Goal: Task Accomplishment & Management: Manage account settings

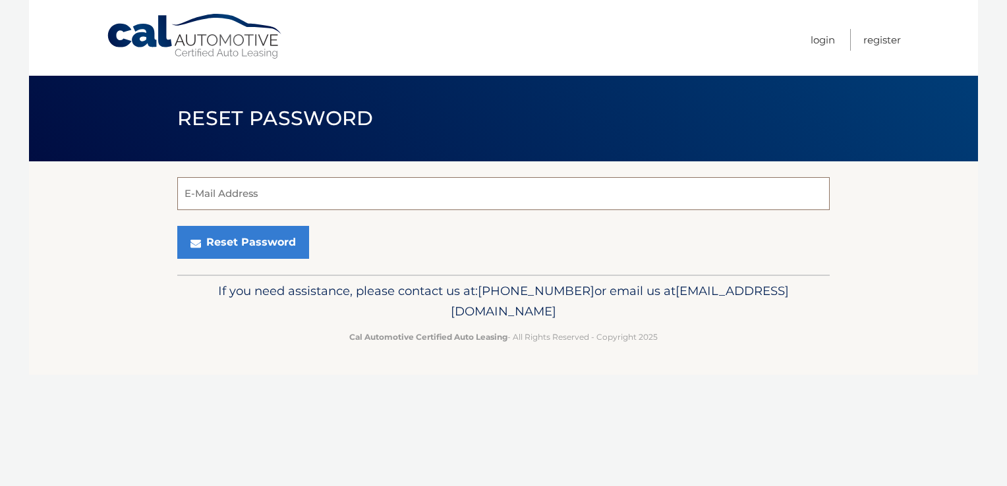
click at [639, 192] on input "E-Mail Address" at bounding box center [503, 193] width 653 height 33
type input "lauren.scariano@iniziohealth.com"
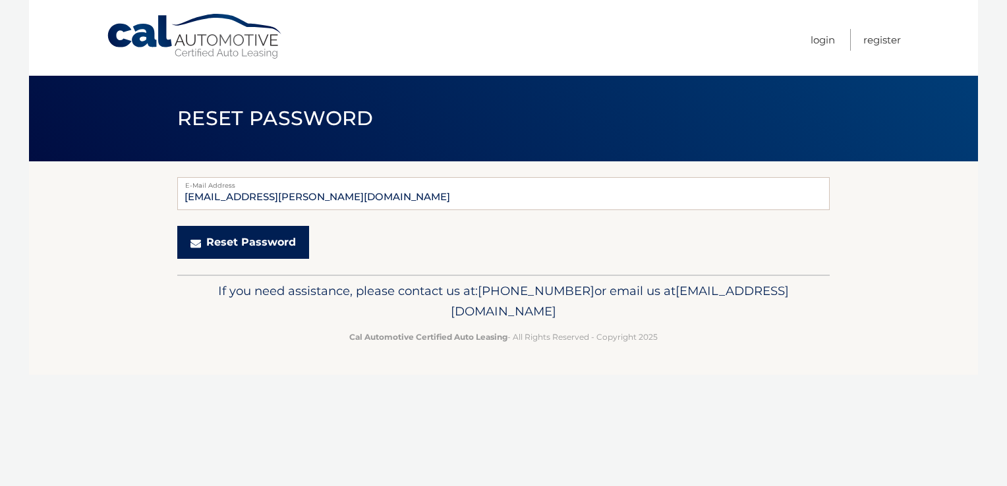
click at [283, 239] on button "Reset Password" at bounding box center [243, 242] width 132 height 33
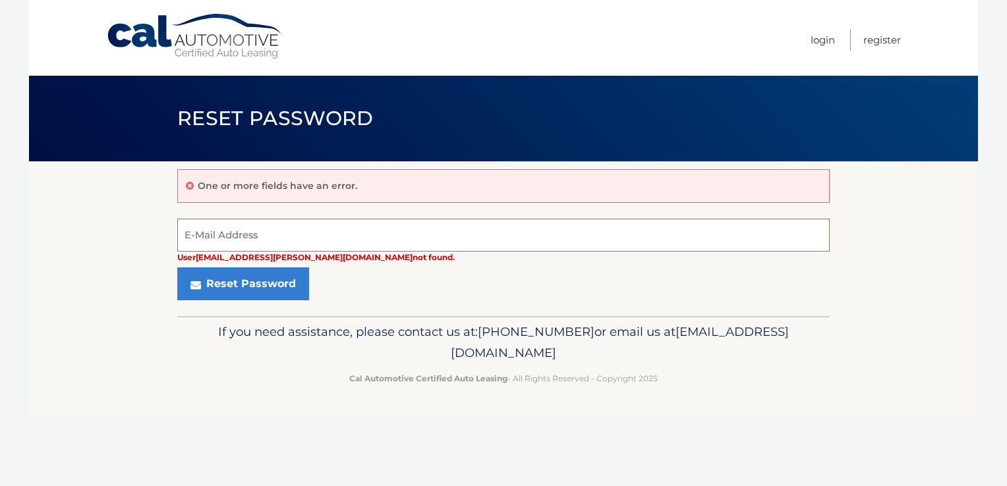
drag, startPoint x: 0, startPoint y: 0, endPoint x: 283, endPoint y: 239, distance: 370.5
click at [283, 239] on input "E-Mail Address" at bounding box center [503, 235] width 653 height 33
type input "[EMAIL_ADDRESS][DOMAIN_NAME]"
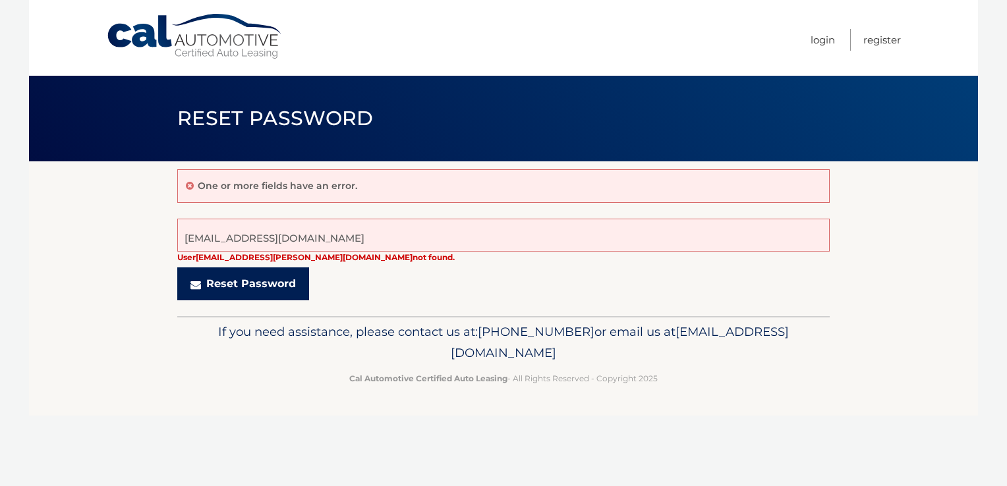
click at [294, 288] on button "Reset Password" at bounding box center [243, 284] width 132 height 33
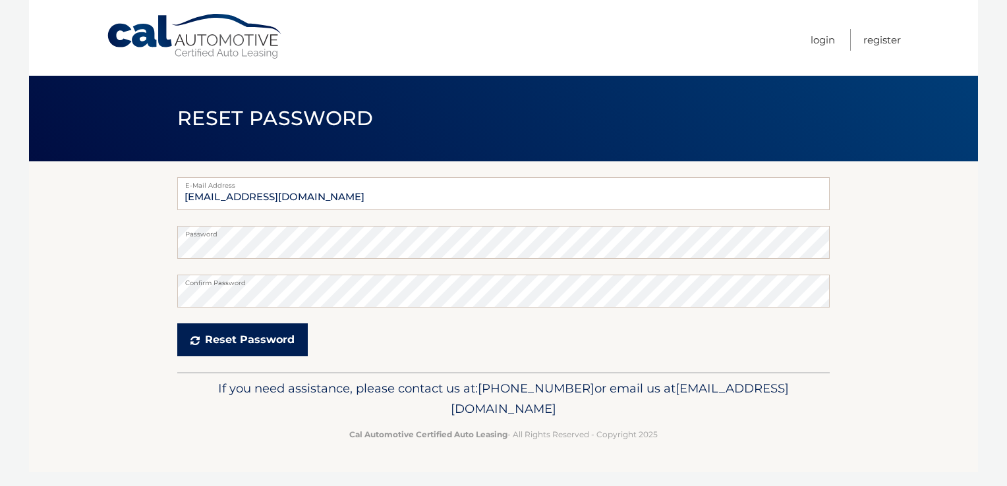
click at [277, 347] on button "Reset Password" at bounding box center [242, 340] width 131 height 33
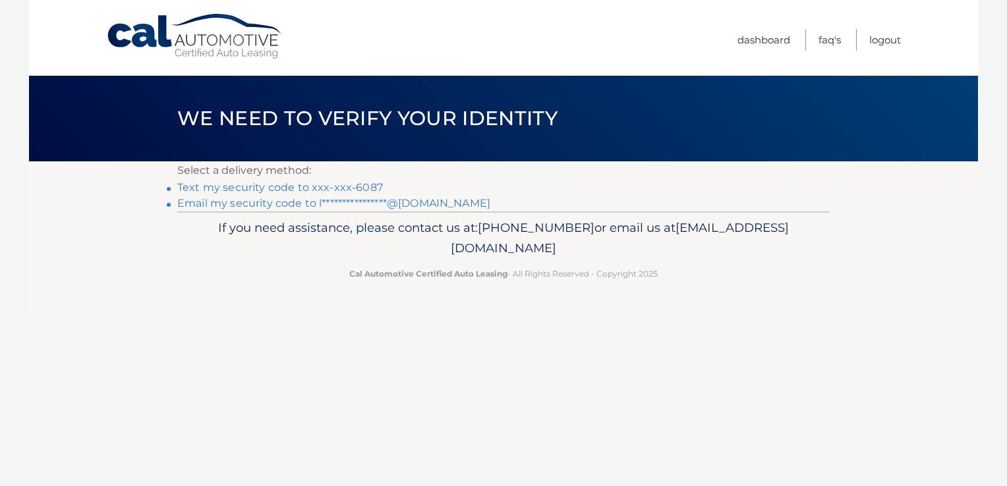
click at [354, 189] on link "Text my security code to xxx-xxx-6087" at bounding box center [280, 187] width 206 height 13
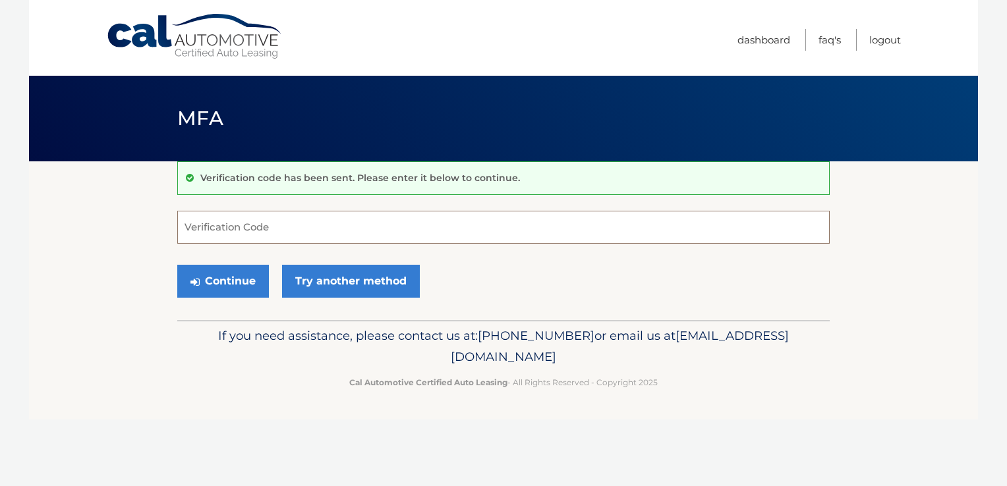
click at [332, 227] on input "Verification Code" at bounding box center [503, 227] width 653 height 33
type input "2"
type input "351639"
click at [234, 281] on button "Continue" at bounding box center [223, 281] width 92 height 33
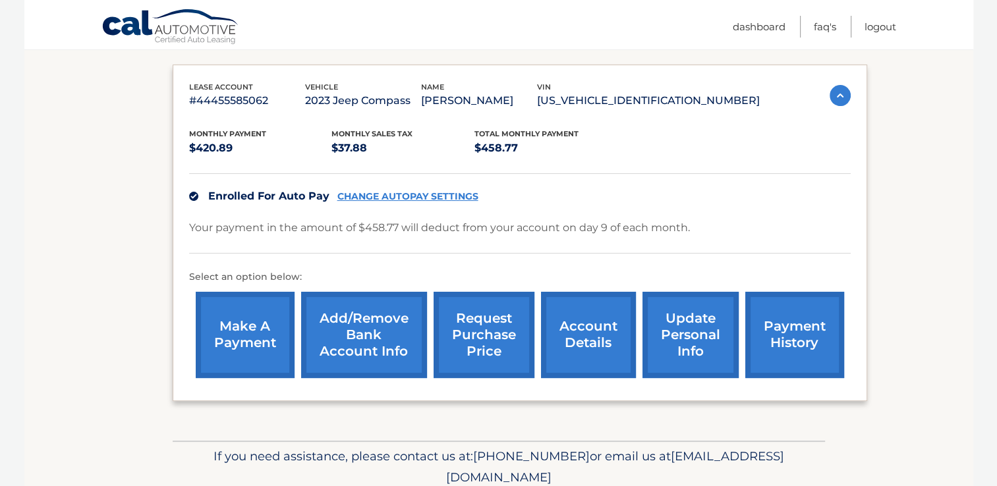
scroll to position [211, 0]
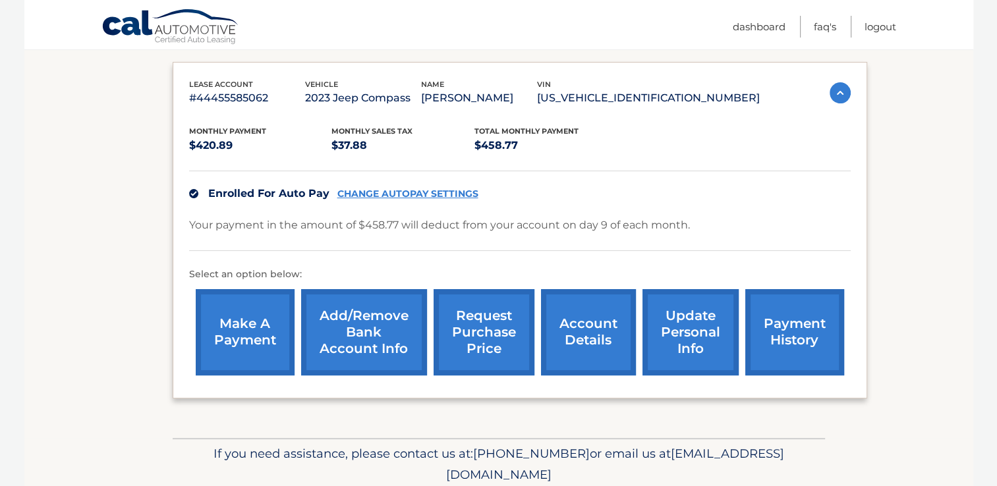
click at [368, 359] on link "Add/Remove bank account info" at bounding box center [364, 332] width 126 height 86
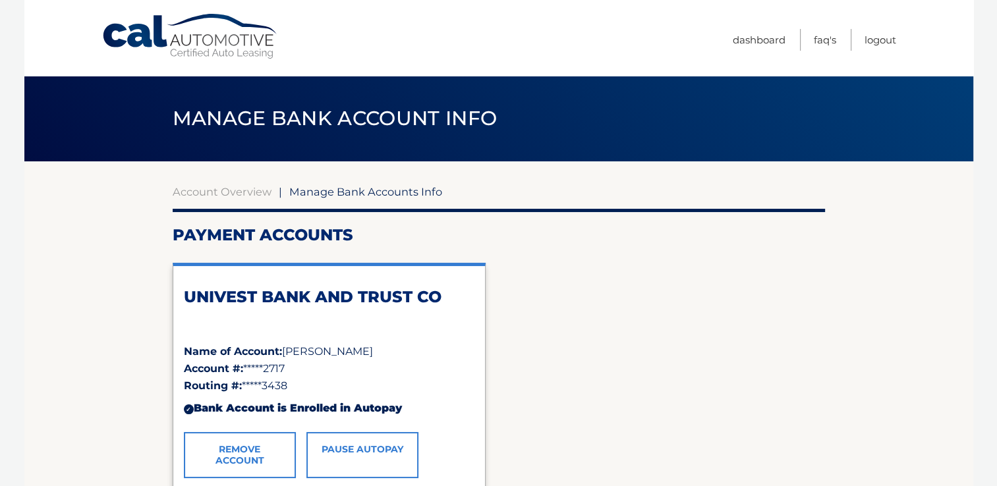
click at [220, 436] on link "Remove Account" at bounding box center [240, 455] width 112 height 46
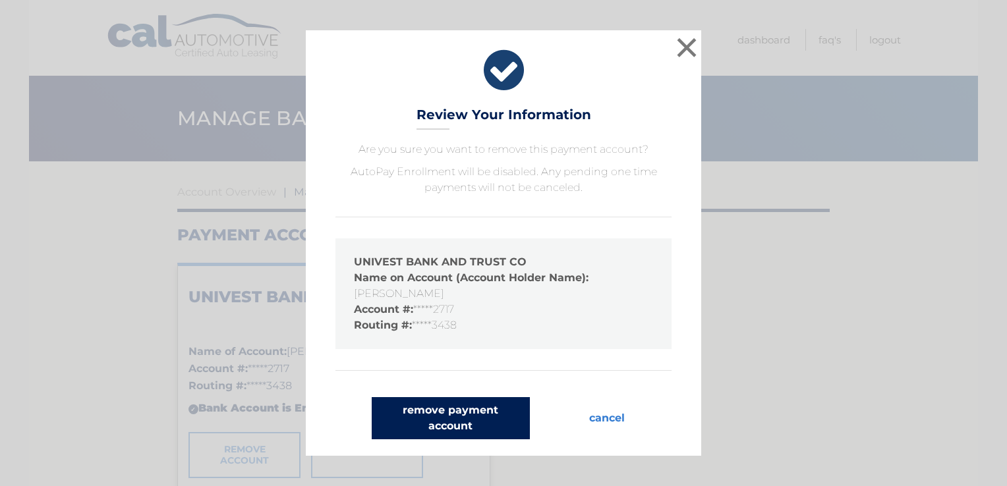
click at [460, 424] on button "remove payment account" at bounding box center [451, 418] width 158 height 42
click at [415, 410] on button "remove payment account" at bounding box center [451, 418] width 158 height 42
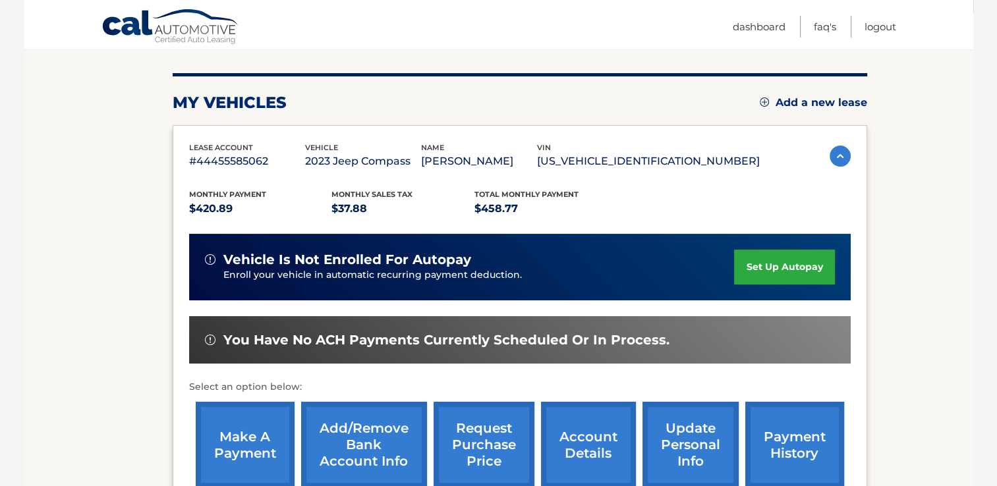
scroll to position [198, 0]
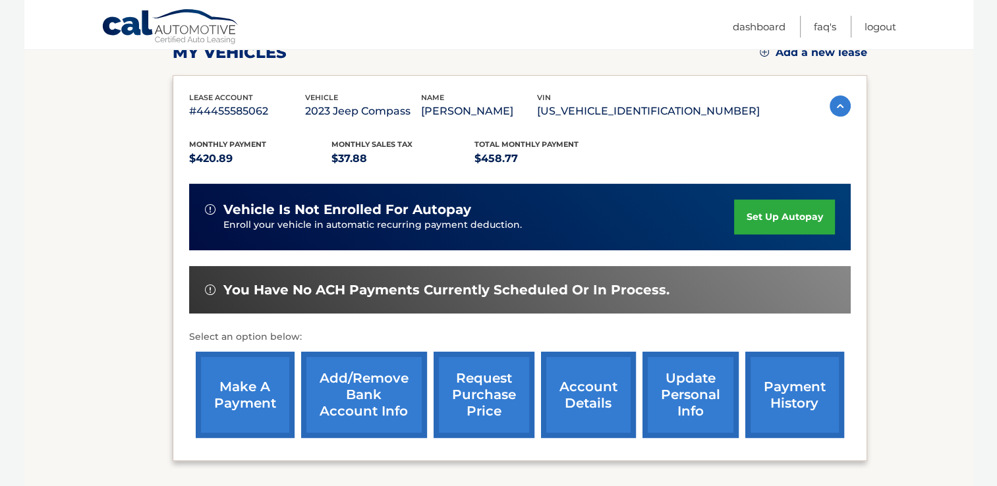
click at [756, 221] on link "set up autopay" at bounding box center [784, 217] width 100 height 35
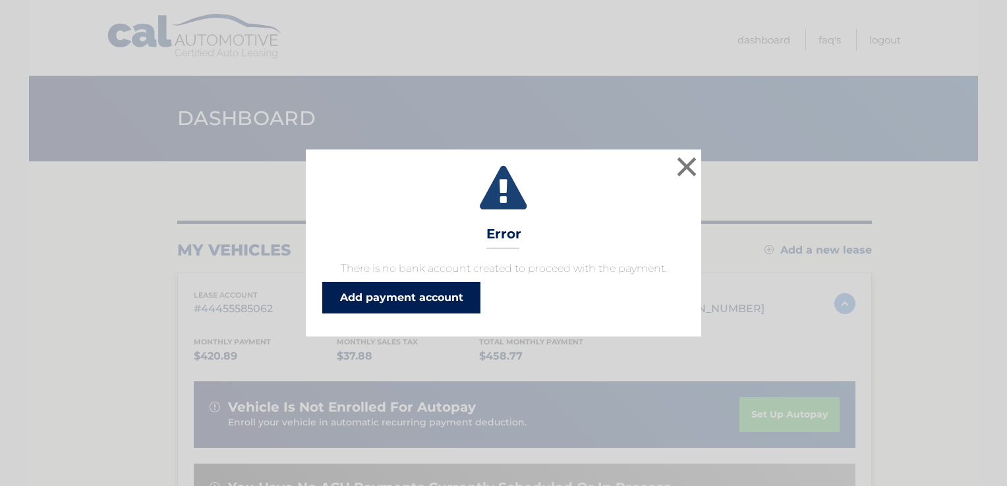
click at [367, 294] on link "Add payment account" at bounding box center [401, 298] width 158 height 32
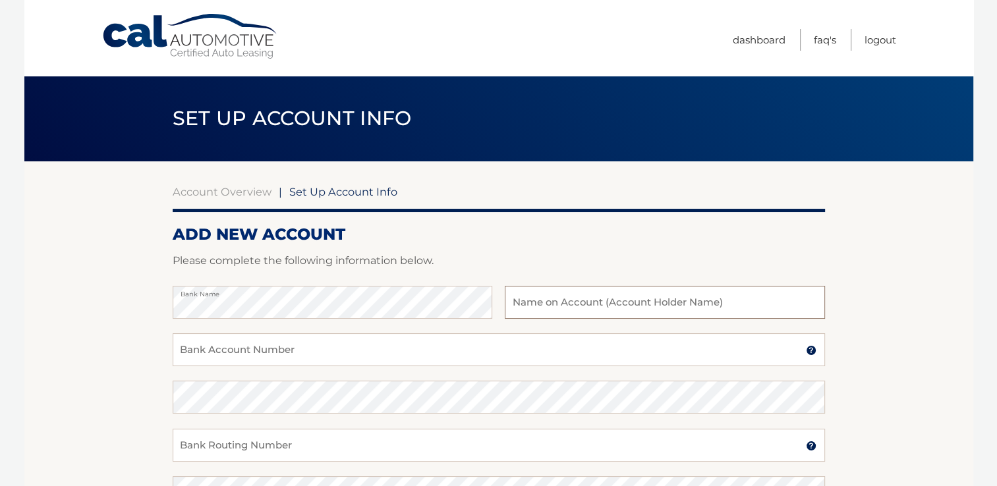
click at [537, 294] on input "text" at bounding box center [665, 302] width 320 height 33
type input "[PERSON_NAME][DEMOGRAPHIC_DATA]"
click at [457, 342] on input "Bank Account Number" at bounding box center [499, 350] width 653 height 33
type input "383018631816"
drag, startPoint x: 270, startPoint y: 353, endPoint x: 157, endPoint y: 326, distance: 115.9
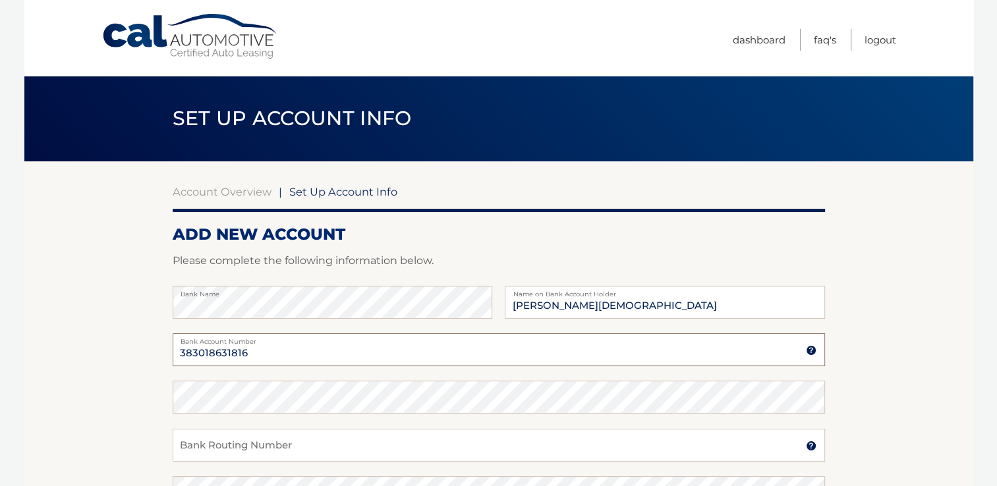
click at [157, 326] on section "Account Overview | Set Up Account Info ADD NEW ACCOUNT Please complete the foll…" at bounding box center [498, 413] width 949 height 503
click at [245, 444] on input "Bank Routing Number" at bounding box center [499, 445] width 653 height 33
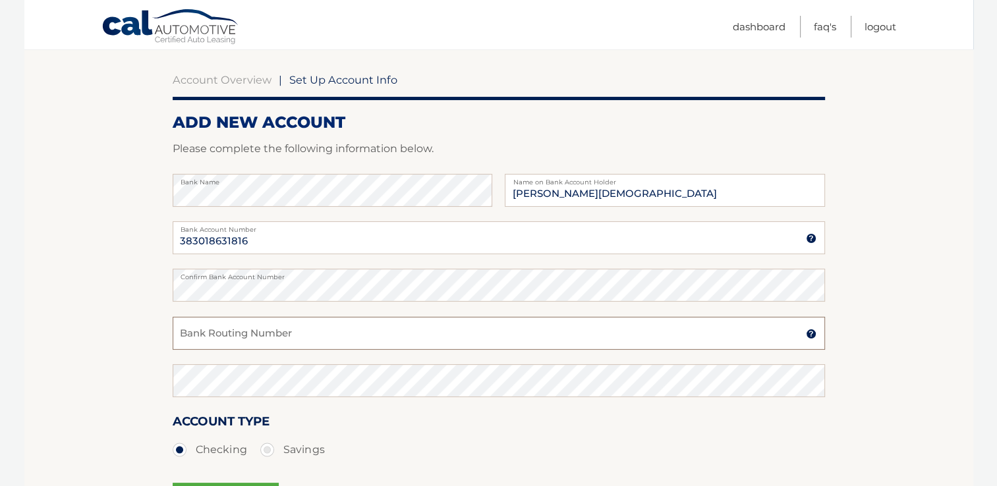
scroll to position [121, 0]
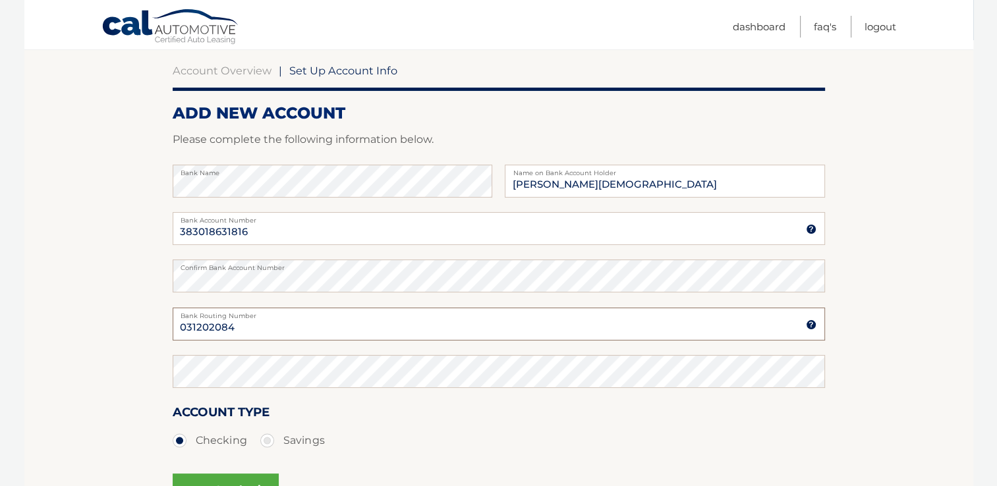
type input "031202084"
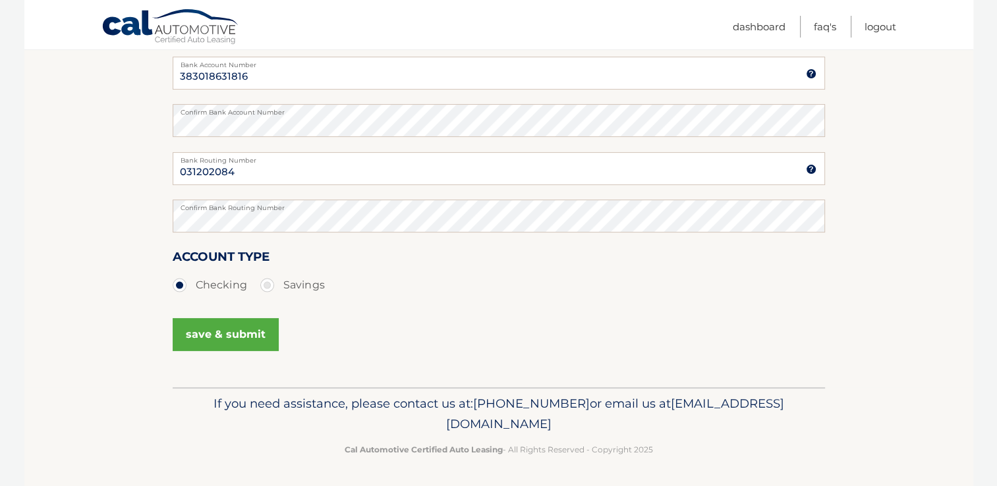
click at [259, 349] on button "save & submit" at bounding box center [226, 334] width 106 height 33
click at [257, 345] on button "save & submit" at bounding box center [226, 334] width 106 height 33
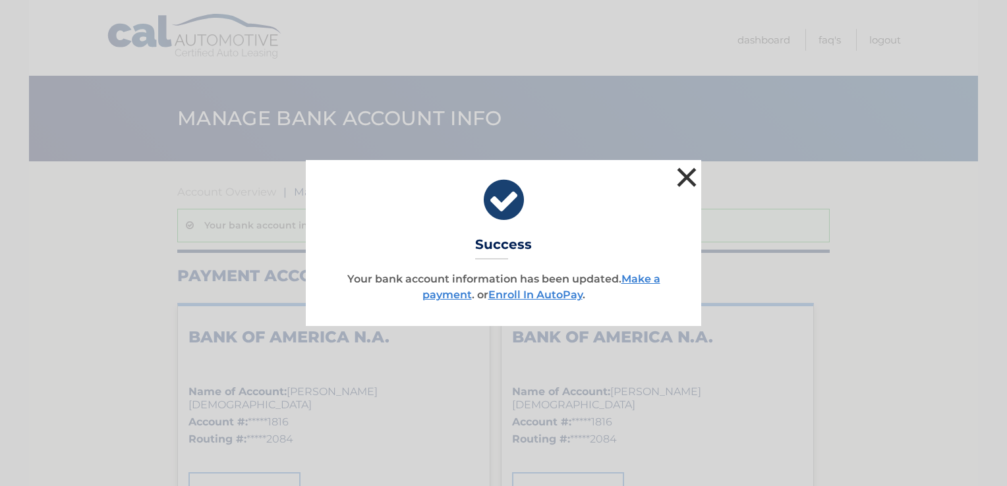
click at [697, 178] on button "×" at bounding box center [687, 177] width 26 height 26
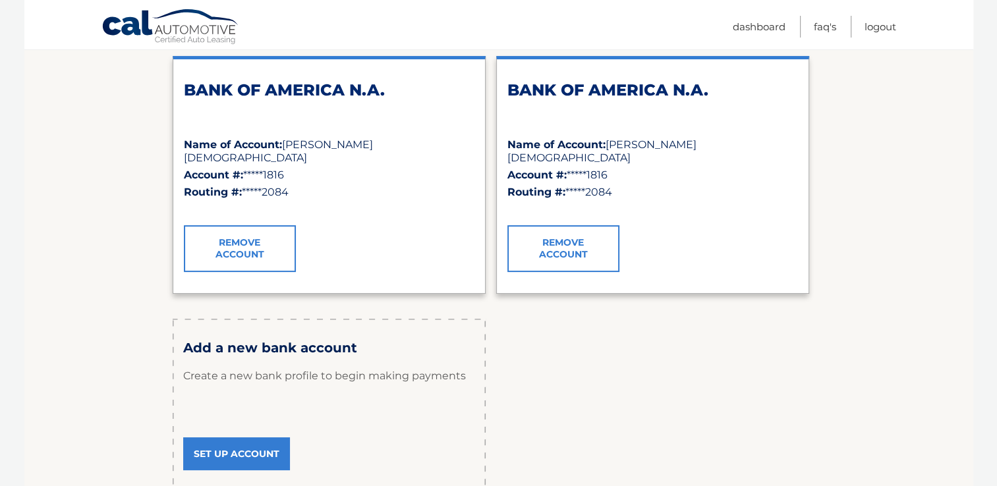
scroll to position [264, 0]
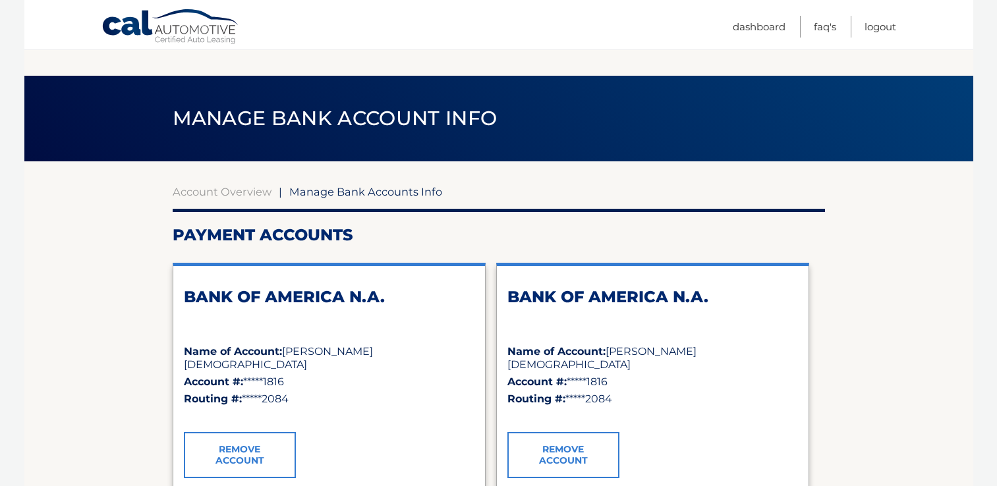
scroll to position [223, 0]
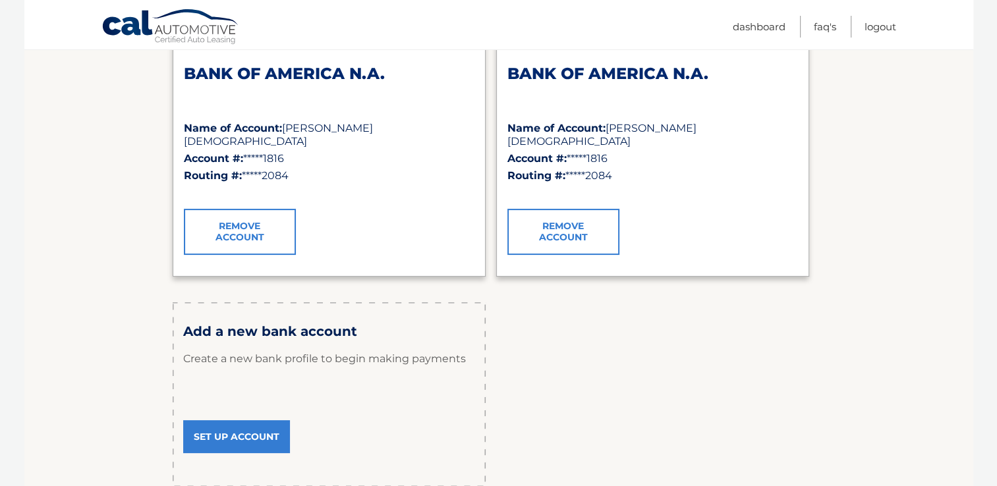
click at [397, 167] on div "Routing #: *****2084" at bounding box center [329, 175] width 291 height 17
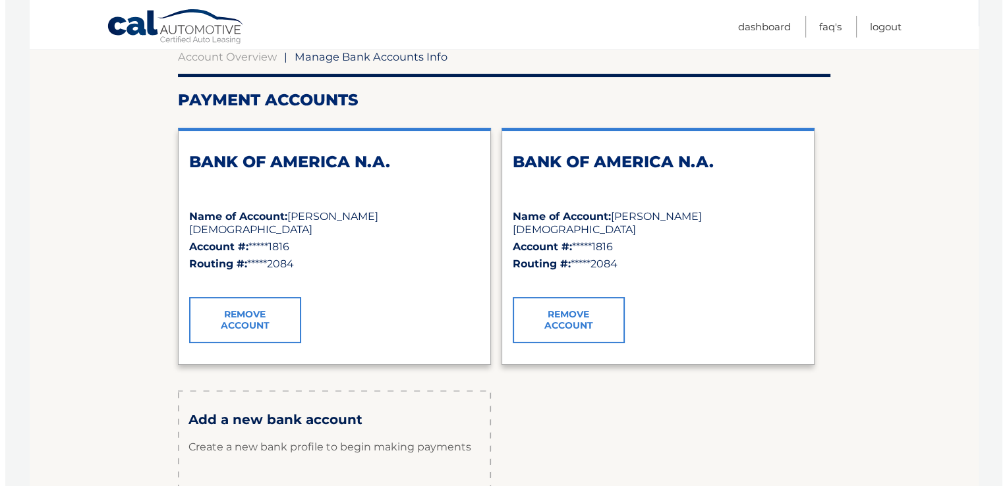
scroll to position [136, 0]
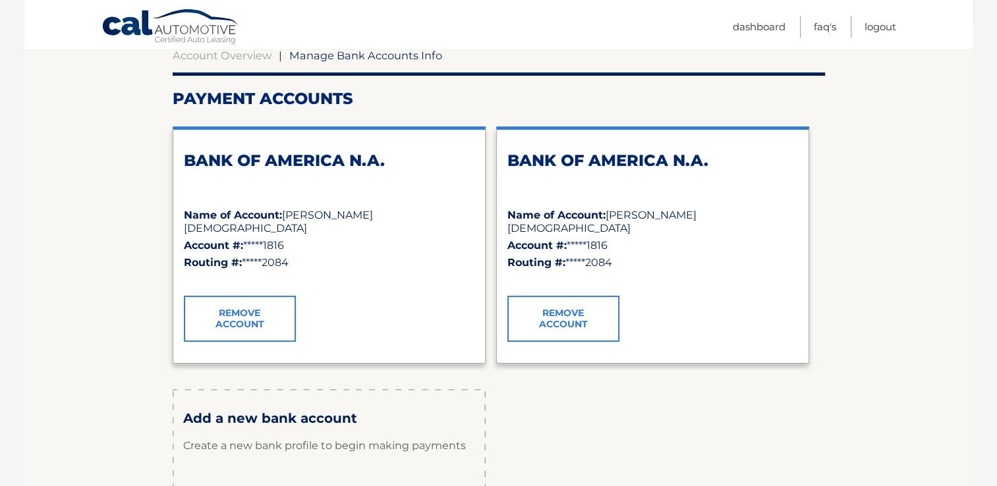
click at [563, 312] on link "Remove Account" at bounding box center [564, 319] width 112 height 46
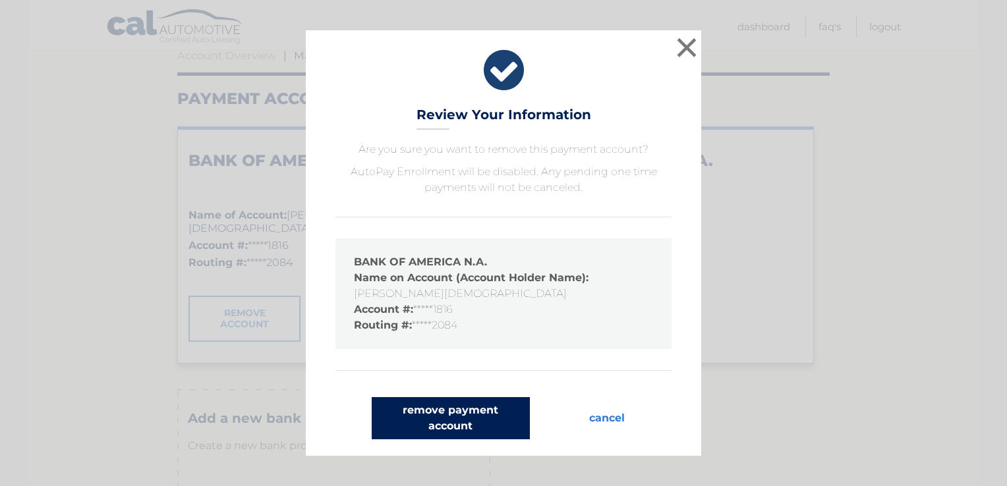
click at [490, 415] on button "remove payment account" at bounding box center [451, 418] width 158 height 42
click at [438, 426] on button "remove payment account" at bounding box center [451, 418] width 158 height 42
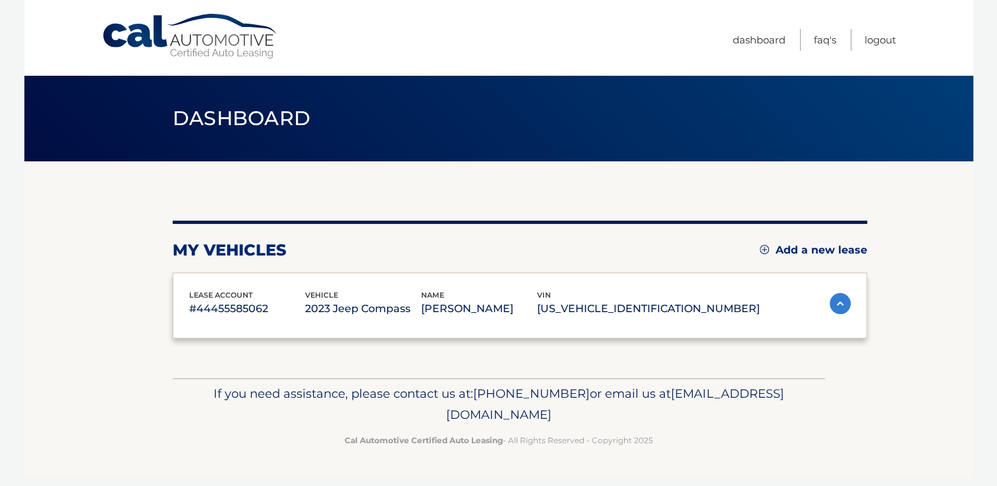
click at [451, 423] on div "Cal Automotive Menu Dashboard FAQ's Logout vin" at bounding box center [498, 243] width 949 height 486
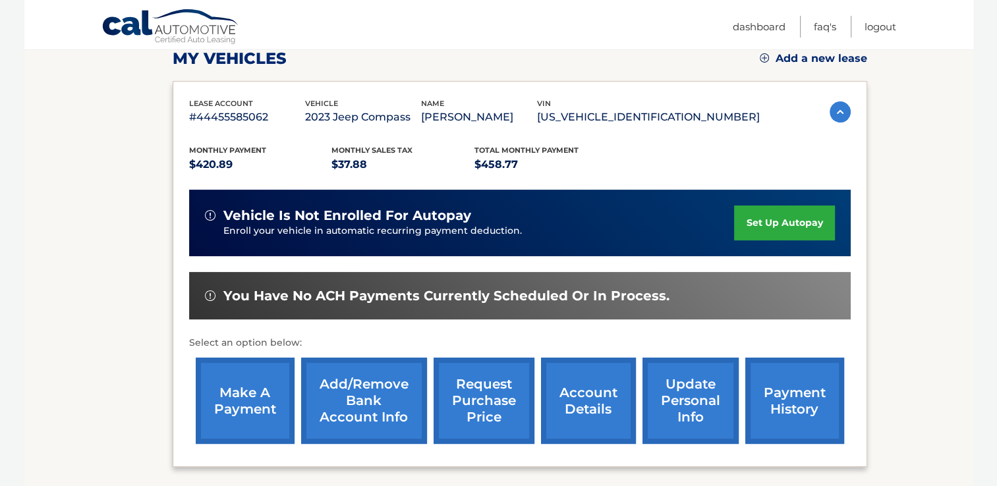
scroll to position [310, 0]
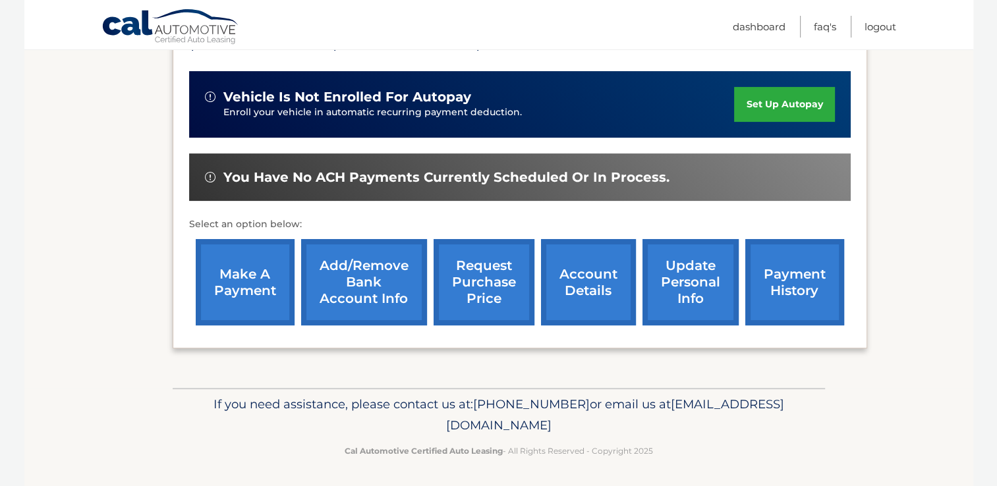
click at [378, 291] on link "Add/Remove bank account info" at bounding box center [364, 282] width 126 height 86
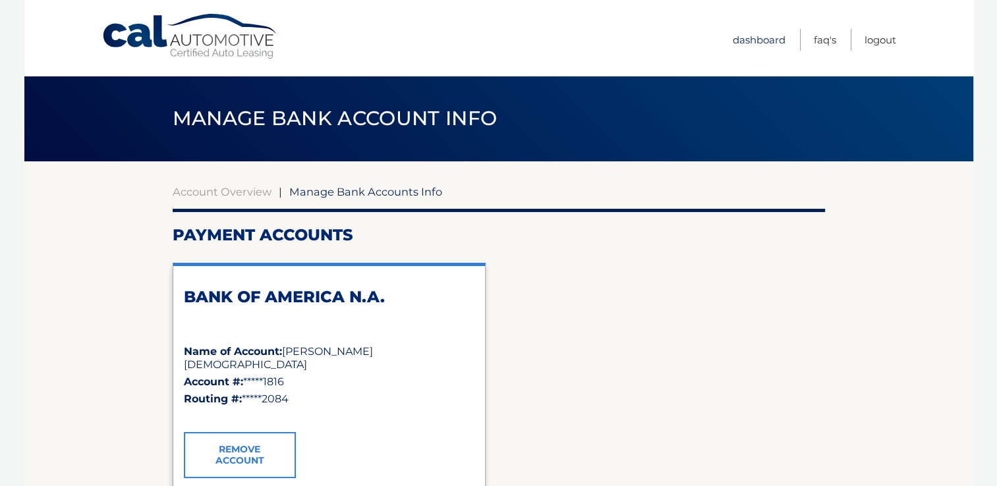
click at [761, 36] on link "Dashboard" at bounding box center [759, 40] width 53 height 22
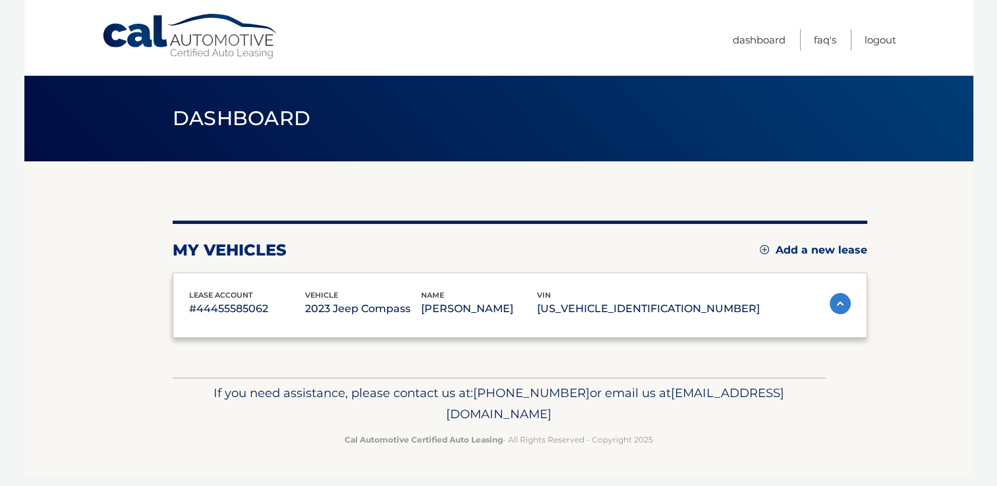
click at [243, 186] on div "my vehicles Add a new lease lease account #44455585062 vehicle 2023 Jeep Compas…" at bounding box center [520, 270] width 695 height 216
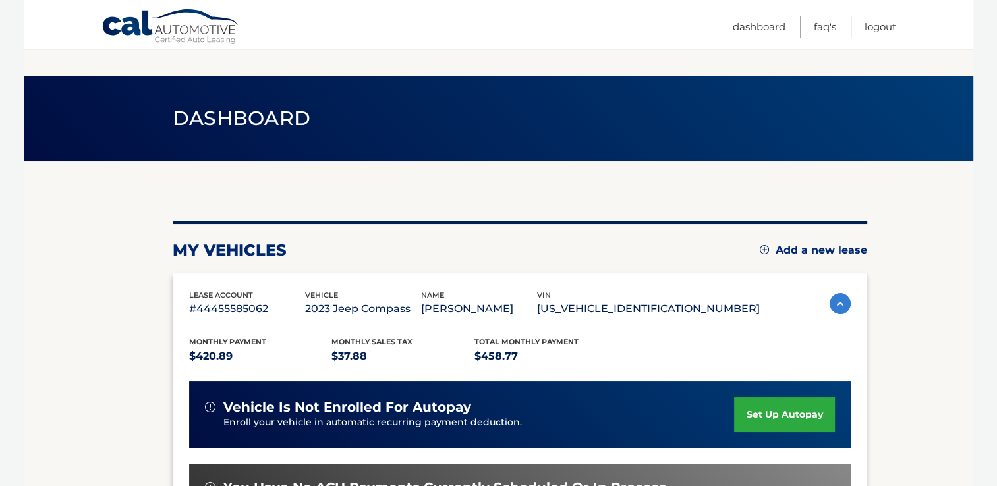
scroll to position [187, 0]
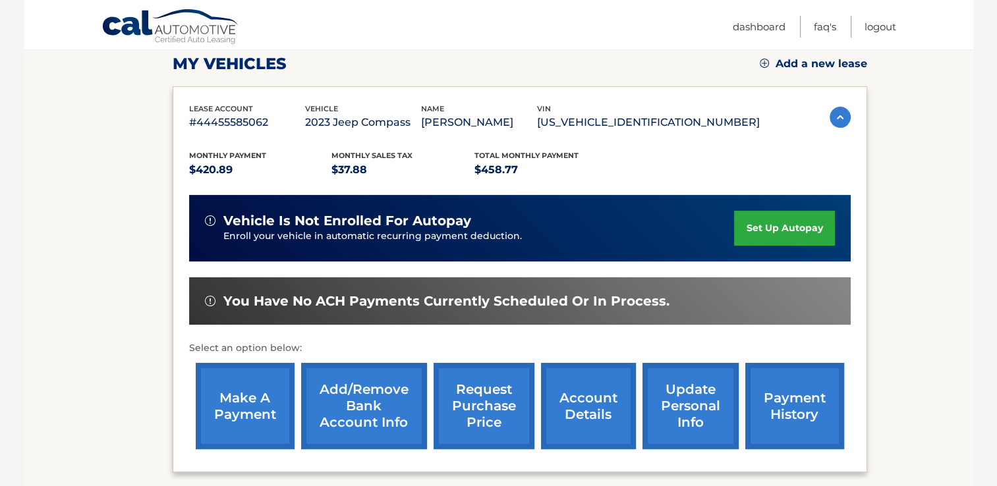
click at [773, 218] on link "set up autopay" at bounding box center [784, 228] width 100 height 35
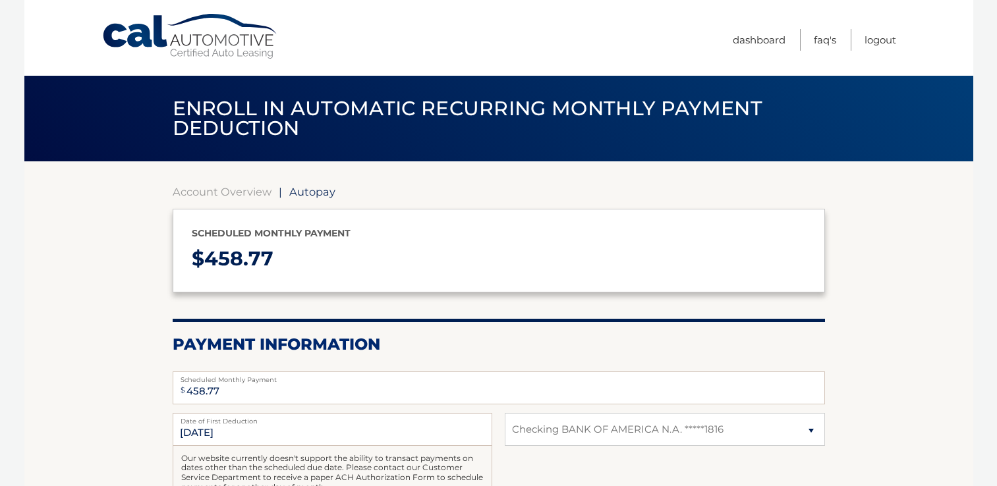
select select "M2JiYjg3N2YtZTQ5MC00NjZhLWFkYTItNmI5NTljZTMyZmNh"
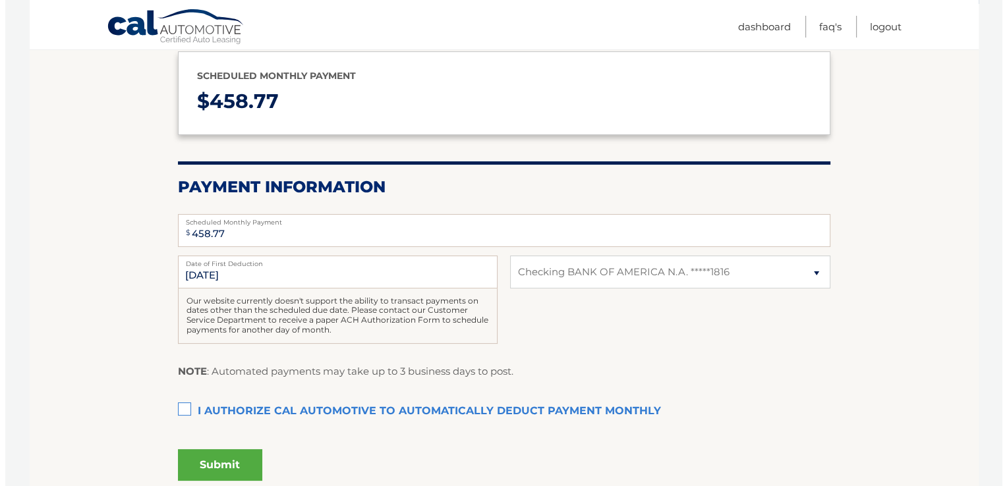
scroll to position [158, 0]
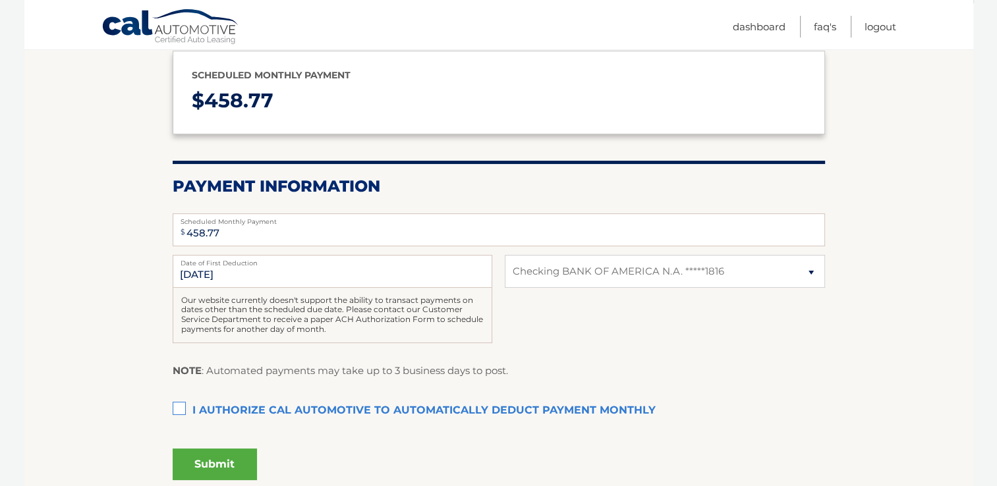
click at [174, 411] on label "I authorize cal automotive to automatically deduct payment monthly This checkbo…" at bounding box center [499, 411] width 653 height 26
click at [0, 0] on input "I authorize cal automotive to automatically deduct payment monthly This checkbo…" at bounding box center [0, 0] width 0 height 0
click at [237, 460] on button "Submit" at bounding box center [215, 465] width 84 height 32
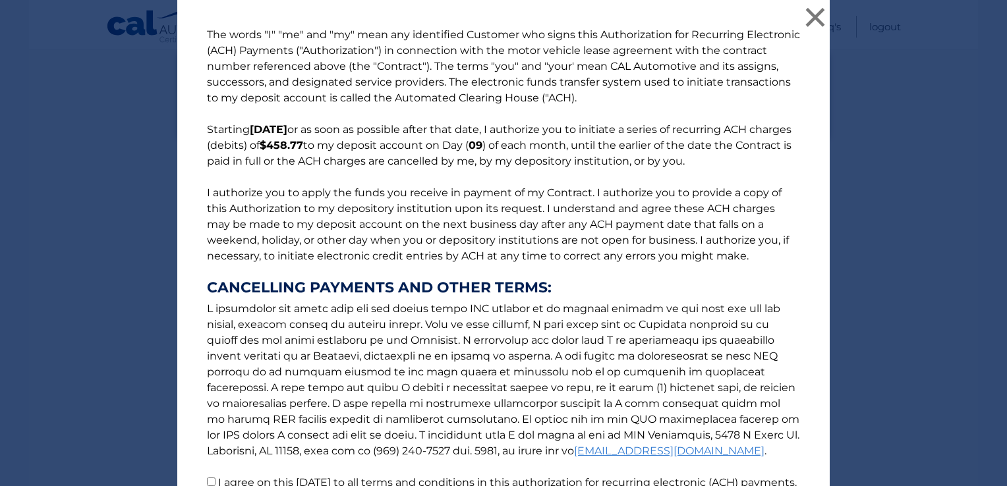
scroll to position [136, 0]
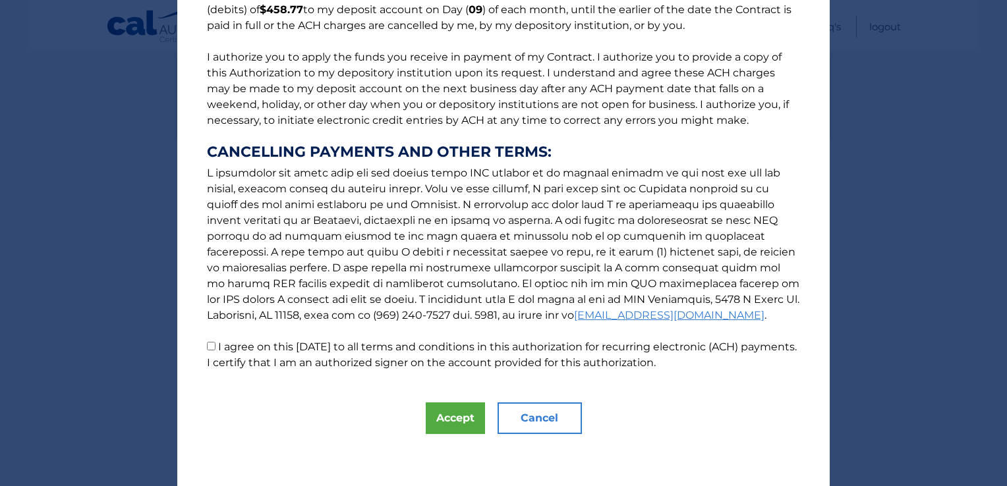
click at [203, 356] on p "The words "I" "me" and "my" mean any identified Customer who signs this Authori…" at bounding box center [504, 131] width 620 height 480
click at [207, 349] on input "I agree on this 09/08/2025 to all terms and conditions in this authorization fo…" at bounding box center [211, 346] width 9 height 9
checkbox input "true"
click at [432, 413] on button "Accept" at bounding box center [455, 419] width 59 height 32
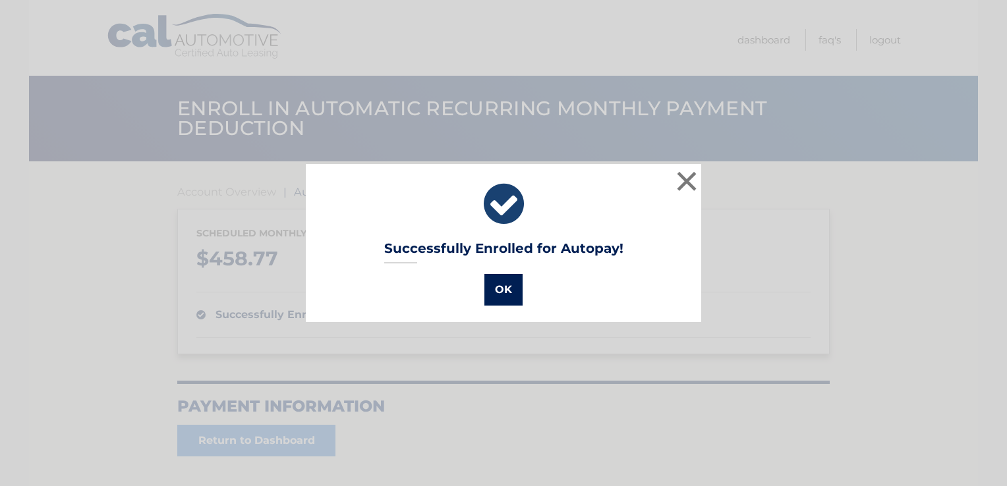
click at [490, 289] on button "OK" at bounding box center [504, 290] width 38 height 32
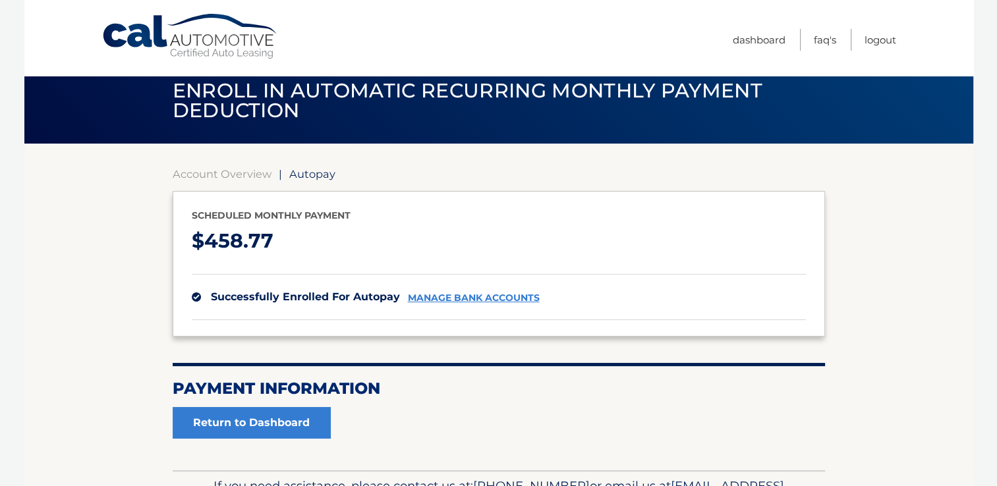
scroll to position [16, 0]
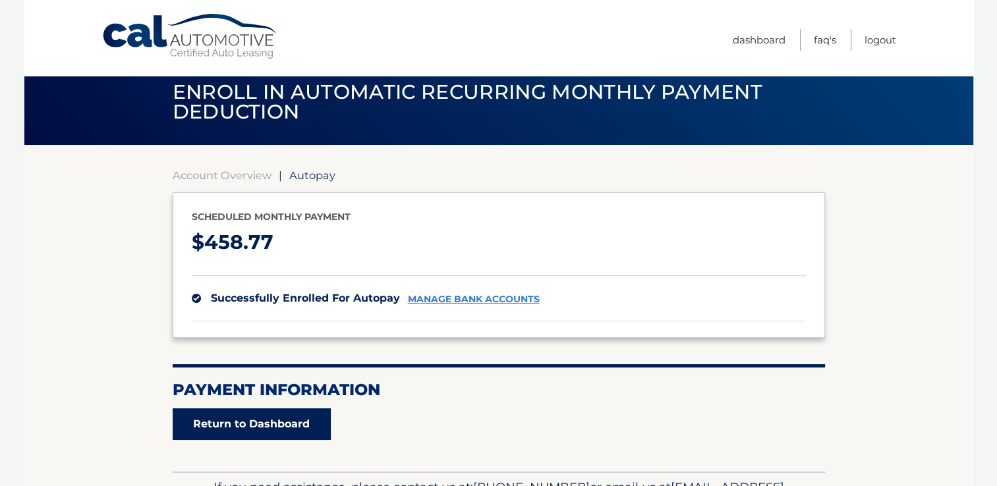
click at [297, 423] on link "Return to Dashboard" at bounding box center [252, 425] width 158 height 32
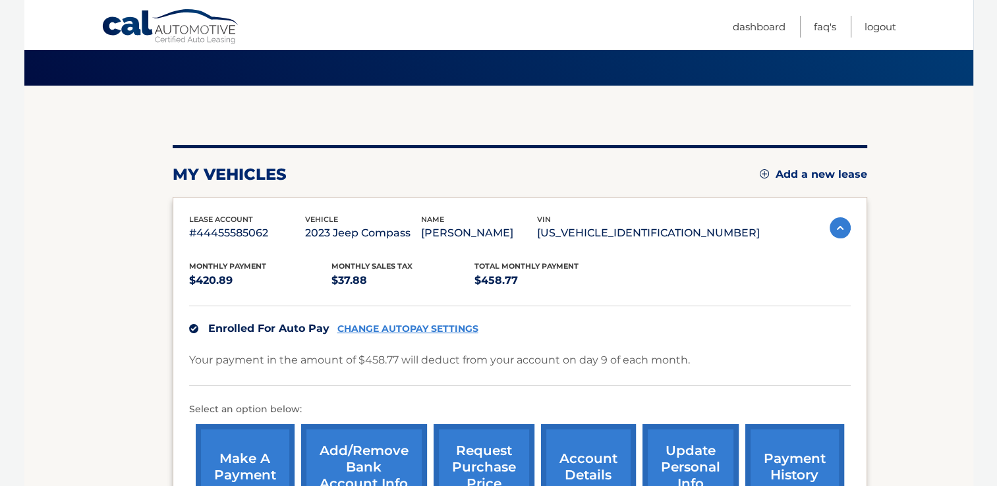
scroll to position [75, 0]
